Goal: Information Seeking & Learning: Learn about a topic

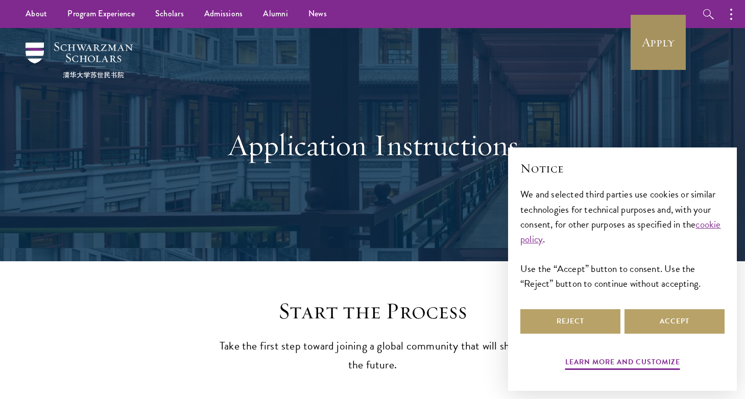
click at [644, 51] on link "Apply" at bounding box center [658, 42] width 57 height 57
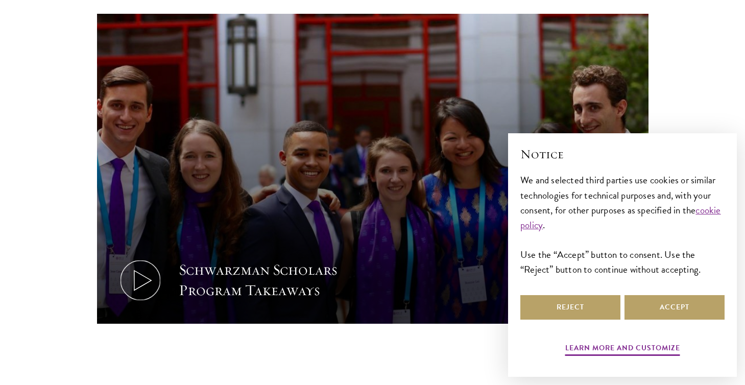
scroll to position [508, 0]
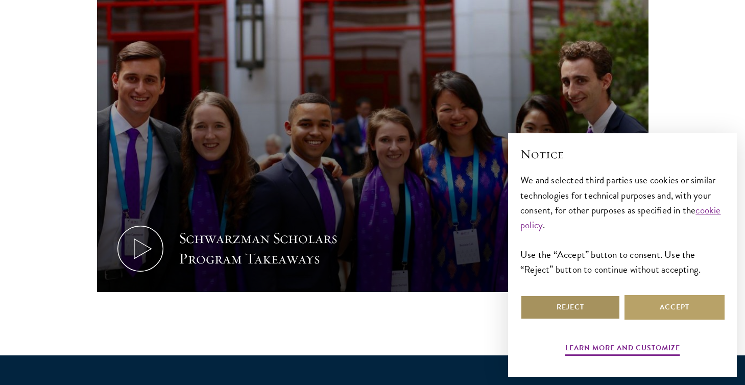
click at [582, 307] on button "Reject" at bounding box center [570, 307] width 100 height 25
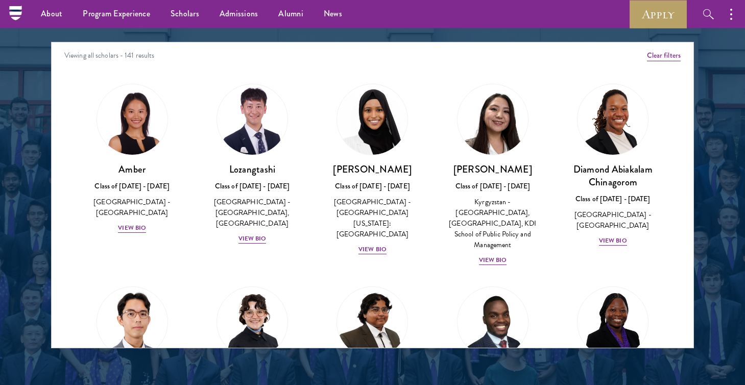
scroll to position [0, 0]
click at [373, 245] on div "View Bio" at bounding box center [372, 250] width 28 height 10
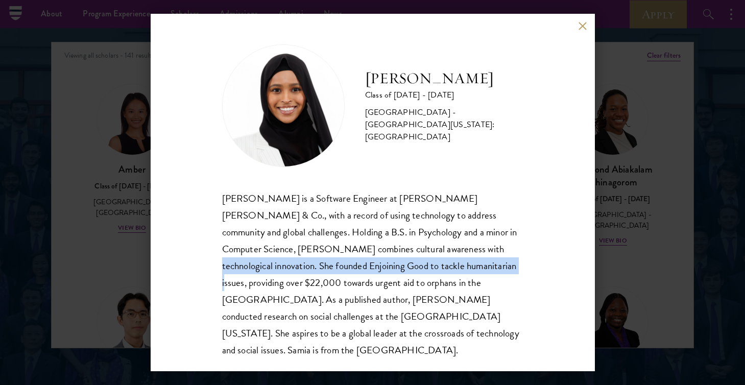
drag, startPoint x: 376, startPoint y: 253, endPoint x: 395, endPoint y: 267, distance: 23.3
click at [395, 268] on div "[PERSON_NAME] is a Software Engineer at [PERSON_NAME] [PERSON_NAME] & Co., with…" at bounding box center [372, 274] width 301 height 169
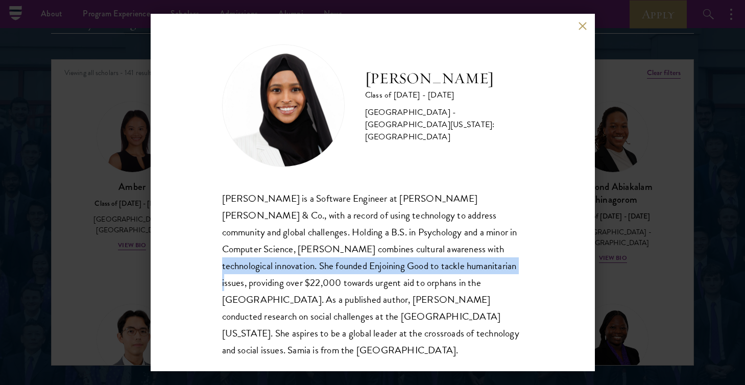
click at [583, 22] on button at bounding box center [583, 25] width 9 height 9
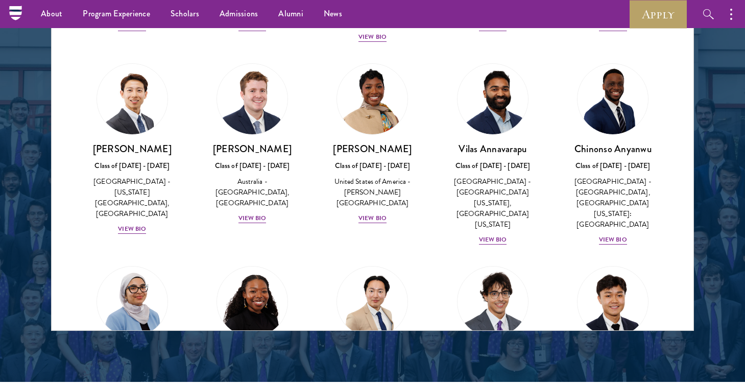
scroll to position [402, 0]
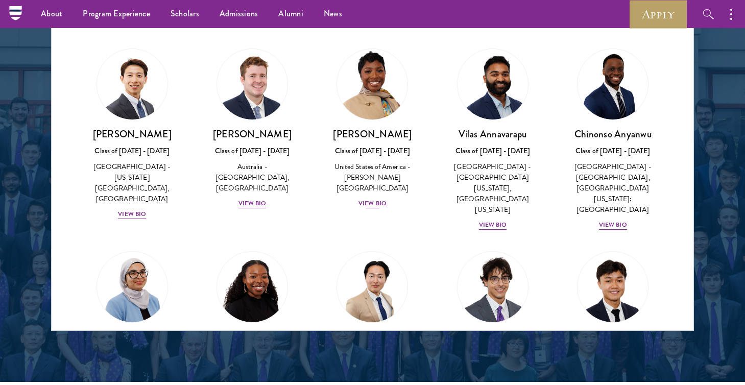
click at [368, 199] on div "View Bio" at bounding box center [372, 204] width 28 height 10
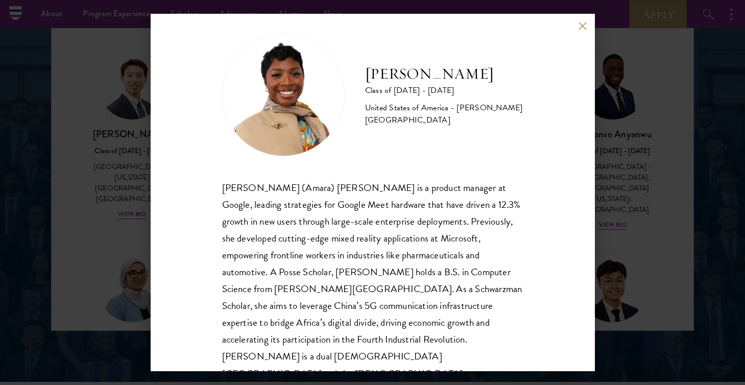
scroll to position [4, 0]
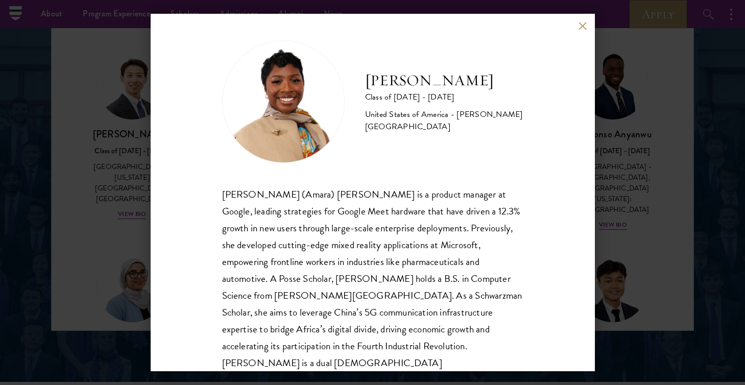
click at [579, 27] on button at bounding box center [583, 25] width 9 height 9
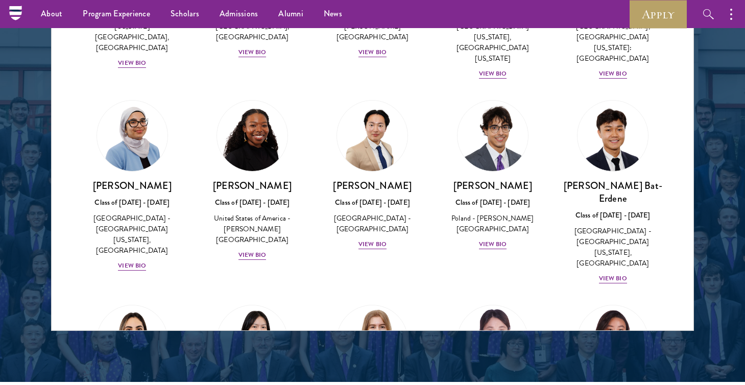
scroll to position [554, 0]
click at [495, 239] on div "View Bio" at bounding box center [493, 244] width 28 height 10
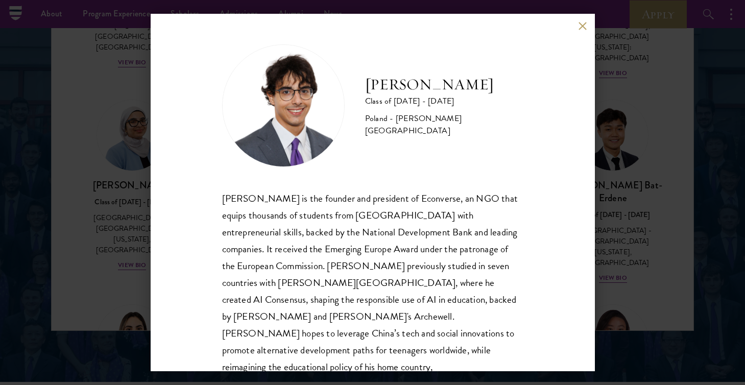
click at [582, 25] on button at bounding box center [583, 25] width 9 height 9
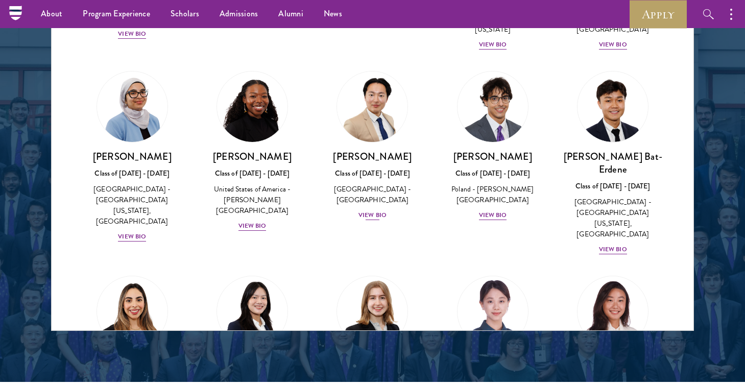
scroll to position [583, 0]
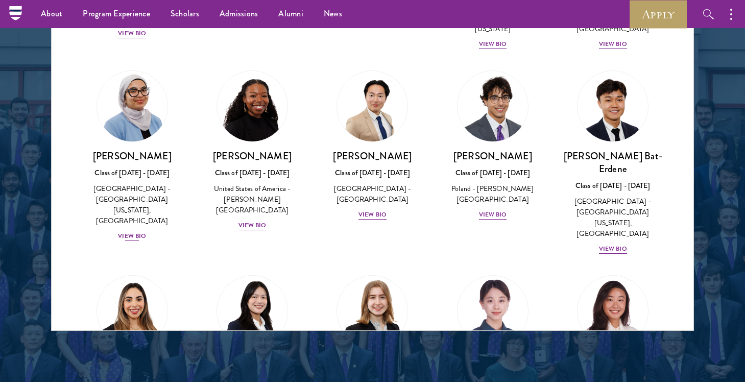
click at [129, 231] on div "View Bio" at bounding box center [132, 236] width 28 height 10
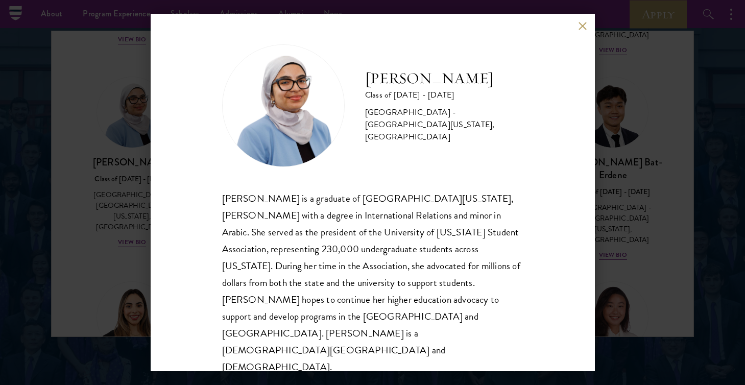
scroll to position [1323, 0]
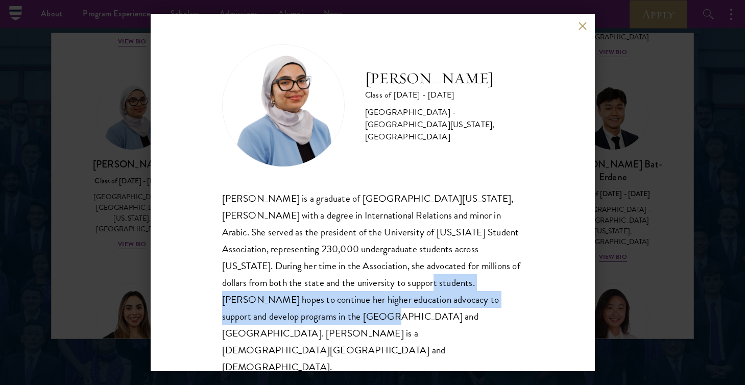
drag, startPoint x: 289, startPoint y: 291, endPoint x: 464, endPoint y: 309, distance: 176.6
click at [464, 309] on div "[PERSON_NAME] is a graduate of [GEOGRAPHIC_DATA][US_STATE], [PERSON_NAME] with …" at bounding box center [372, 283] width 301 height 186
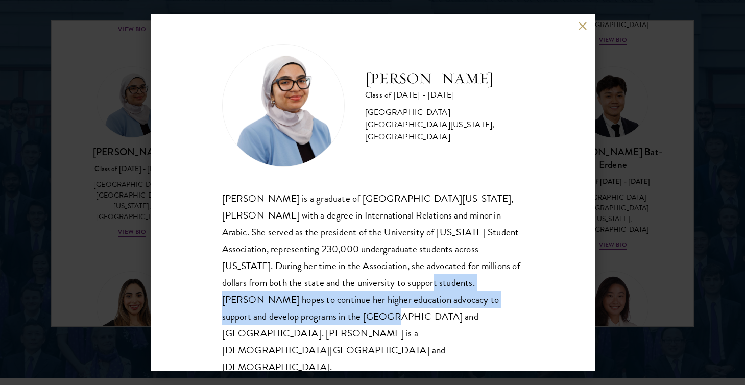
scroll to position [1340, 0]
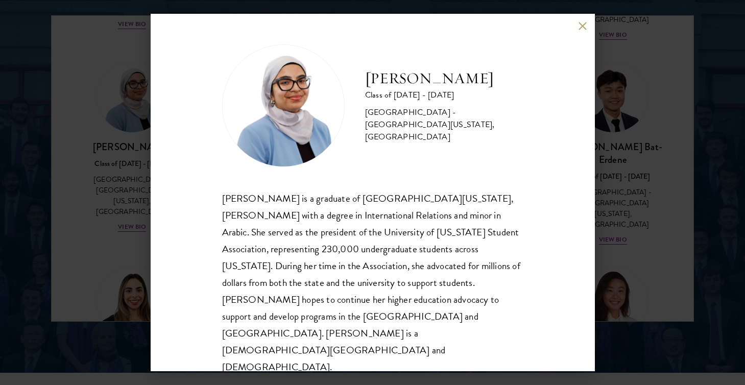
click at [584, 38] on div "[PERSON_NAME] Class of [DATE] - [DATE] [GEOGRAPHIC_DATA] - [GEOGRAPHIC_DATA][US…" at bounding box center [373, 192] width 444 height 357
click at [584, 30] on button at bounding box center [583, 25] width 9 height 9
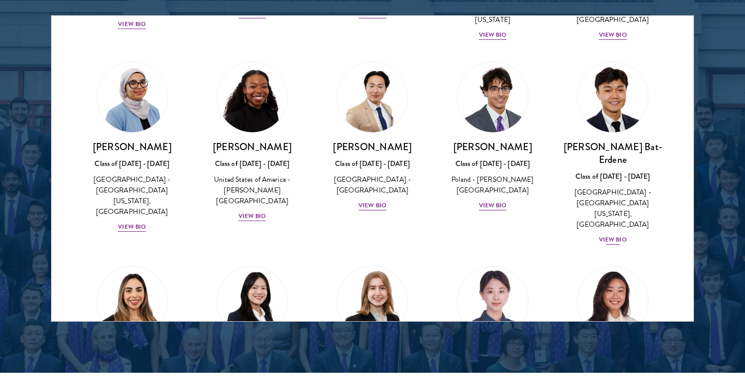
click at [611, 235] on div "View Bio" at bounding box center [613, 240] width 28 height 10
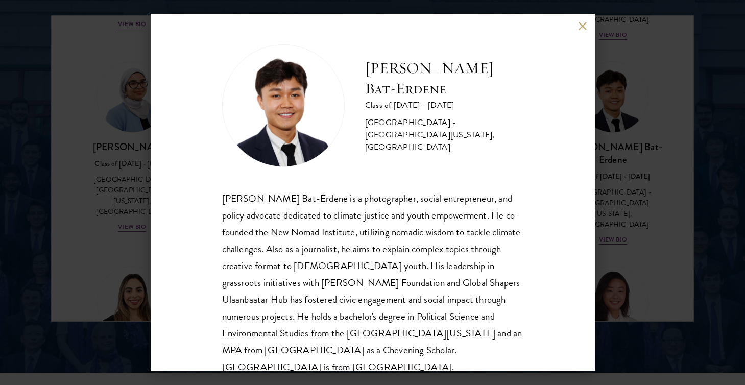
click at [580, 27] on button at bounding box center [583, 25] width 9 height 9
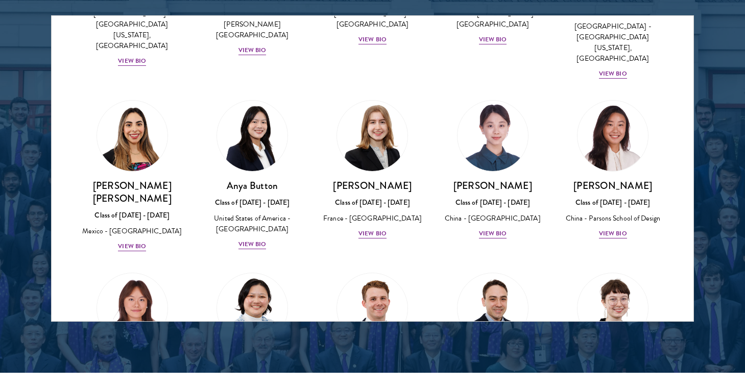
scroll to position [750, 0]
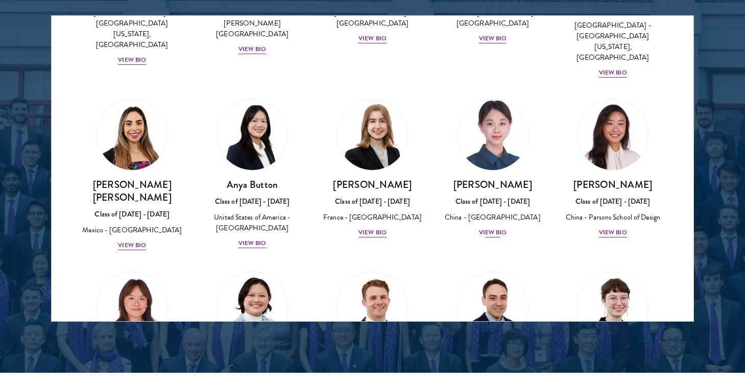
click at [499, 228] on div "View Bio" at bounding box center [493, 233] width 28 height 10
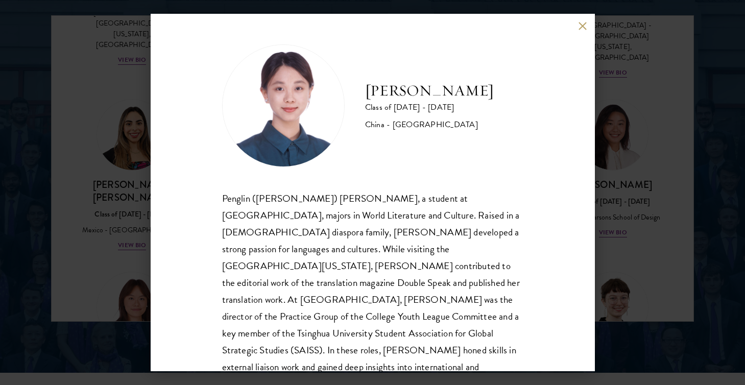
click at [577, 28] on div "[PERSON_NAME] Class of [DATE] - [DATE] [GEOGRAPHIC_DATA] - [GEOGRAPHIC_DATA] Pe…" at bounding box center [373, 192] width 444 height 357
click at [581, 28] on button at bounding box center [583, 25] width 9 height 9
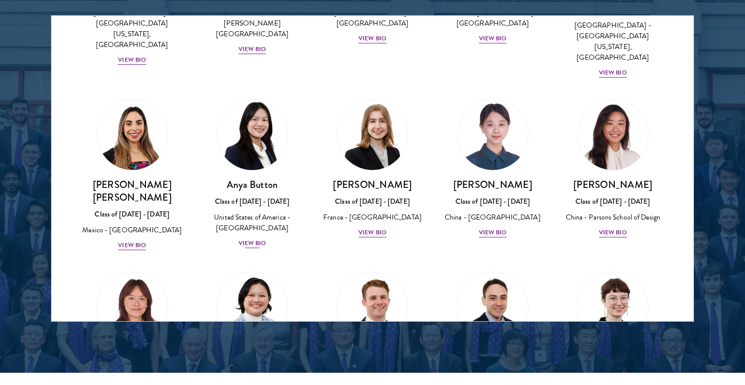
click at [257, 238] on div "View Bio" at bounding box center [252, 243] width 28 height 10
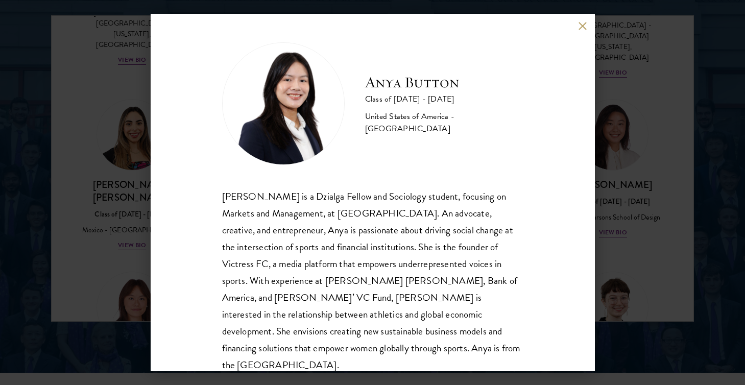
scroll to position [1, 0]
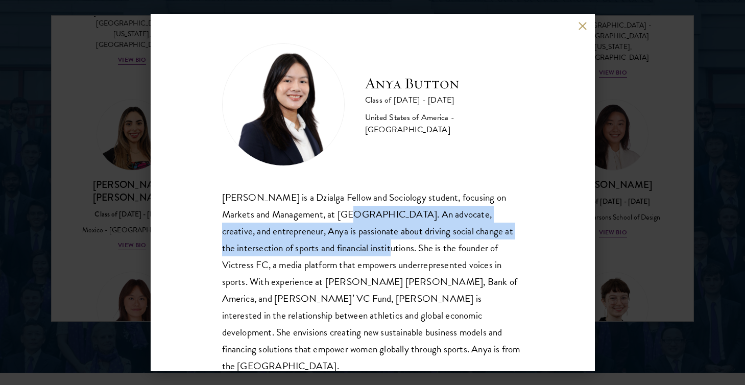
drag, startPoint x: 328, startPoint y: 217, endPoint x: 330, endPoint y: 242, distance: 25.7
click at [330, 242] on div "[PERSON_NAME] is a Dzialga Fellow and Sociology student, focusing on Markets an…" at bounding box center [372, 282] width 301 height 186
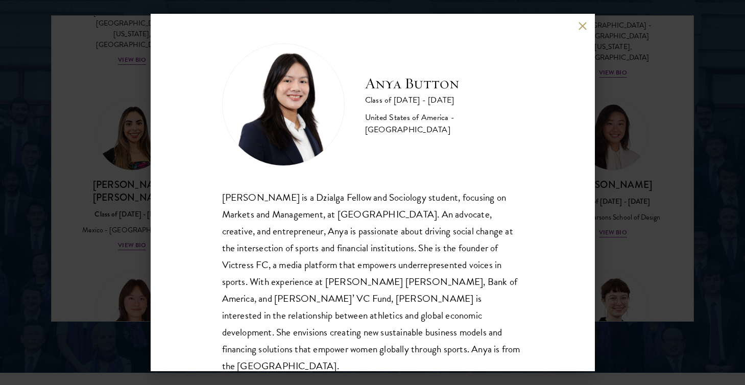
click at [351, 265] on div "[PERSON_NAME] is a Dzialga Fellow and Sociology student, focusing on Markets an…" at bounding box center [372, 282] width 301 height 186
click at [587, 23] on div "Anya Button Class of [DATE] - [DATE] [GEOGRAPHIC_DATA] - [GEOGRAPHIC_DATA] [PER…" at bounding box center [373, 192] width 444 height 357
click at [584, 26] on button at bounding box center [583, 25] width 9 height 9
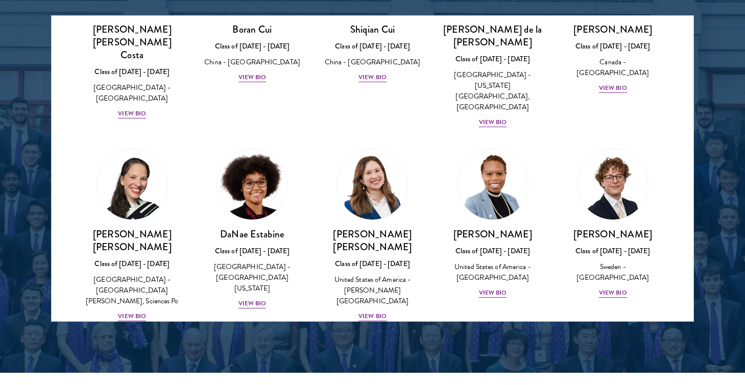
scroll to position [1297, 0]
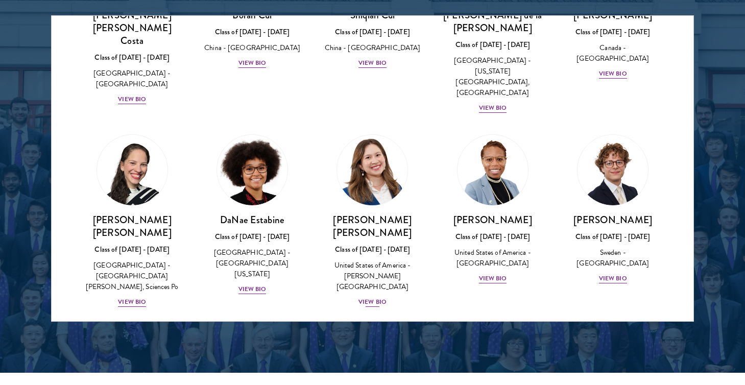
click at [378, 297] on div "View Bio" at bounding box center [372, 302] width 28 height 10
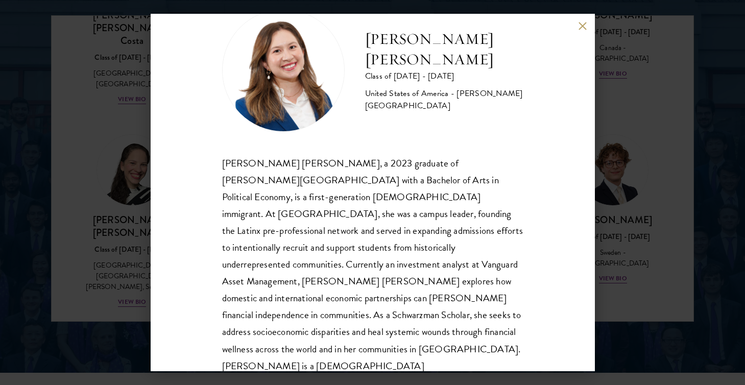
scroll to position [35, 0]
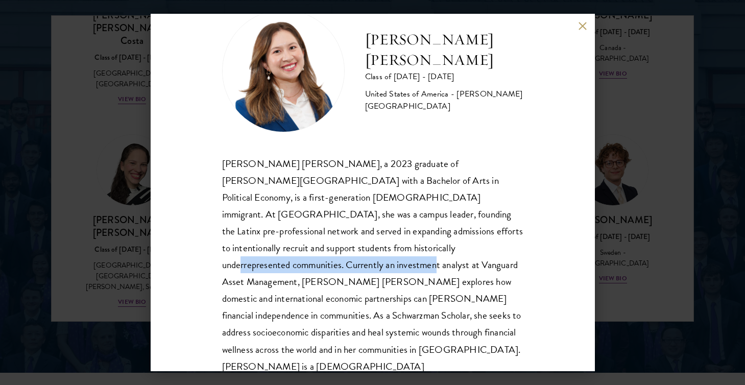
drag, startPoint x: 254, startPoint y: 252, endPoint x: 446, endPoint y: 253, distance: 192.0
click at [446, 253] on div "[PERSON_NAME] [PERSON_NAME], a 2023 graduate of [PERSON_NAME][GEOGRAPHIC_DATA] …" at bounding box center [372, 273] width 301 height 236
click at [206, 2] on div "[PERSON_NAME] [PERSON_NAME] Class of [DATE] - [DATE] [GEOGRAPHIC_DATA] - [PERSO…" at bounding box center [372, 192] width 745 height 385
